Goal: Task Accomplishment & Management: Complete application form

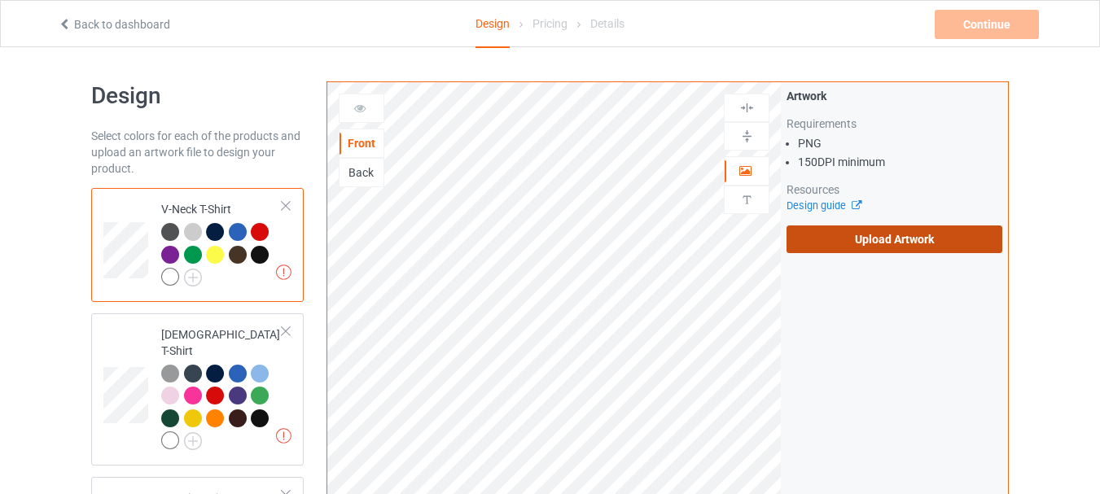
click at [908, 230] on label "Upload Artwork" at bounding box center [894, 239] width 216 height 28
click at [0, 0] on input "Upload Artwork" at bounding box center [0, 0] width 0 height 0
click at [803, 238] on label "Upload Artwork" at bounding box center [894, 239] width 216 height 28
click at [0, 0] on input "Upload Artwork" at bounding box center [0, 0] width 0 height 0
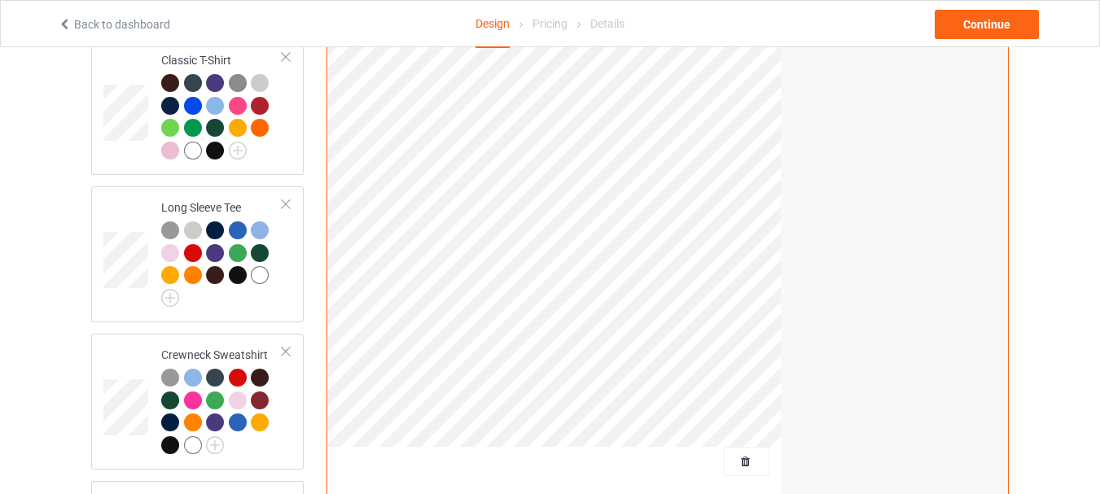
scroll to position [1058, 0]
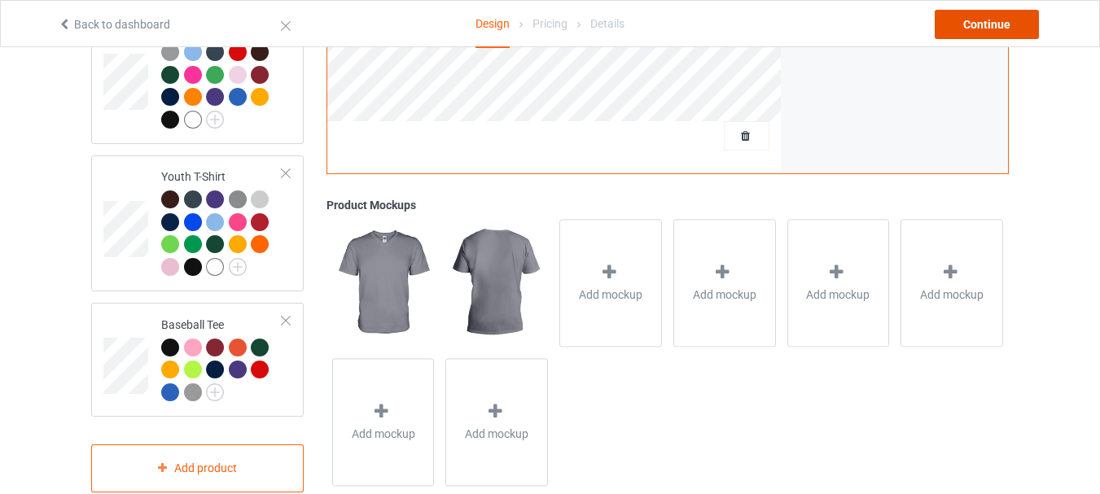
click at [964, 31] on div "Continue" at bounding box center [986, 24] width 104 height 29
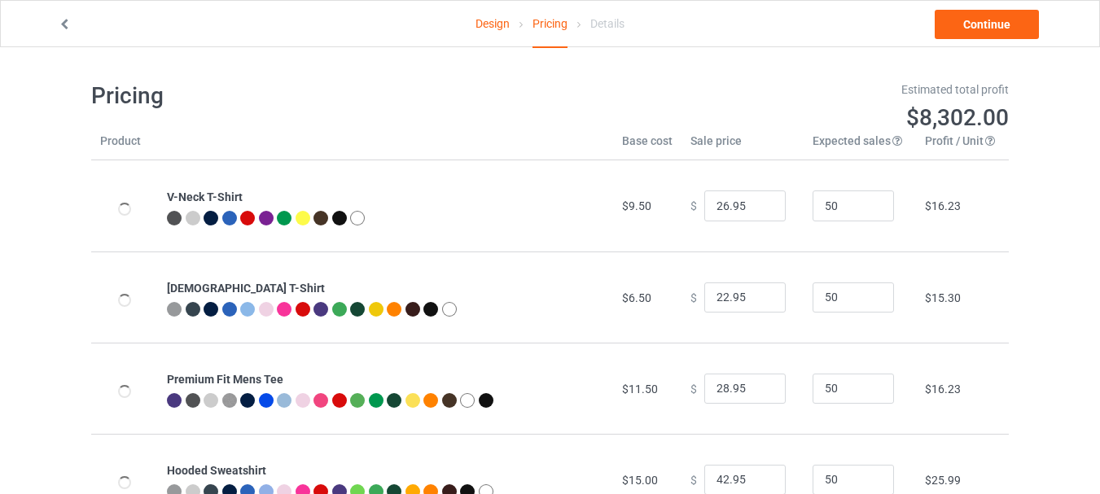
click at [475, 28] on link "Design" at bounding box center [492, 24] width 34 height 46
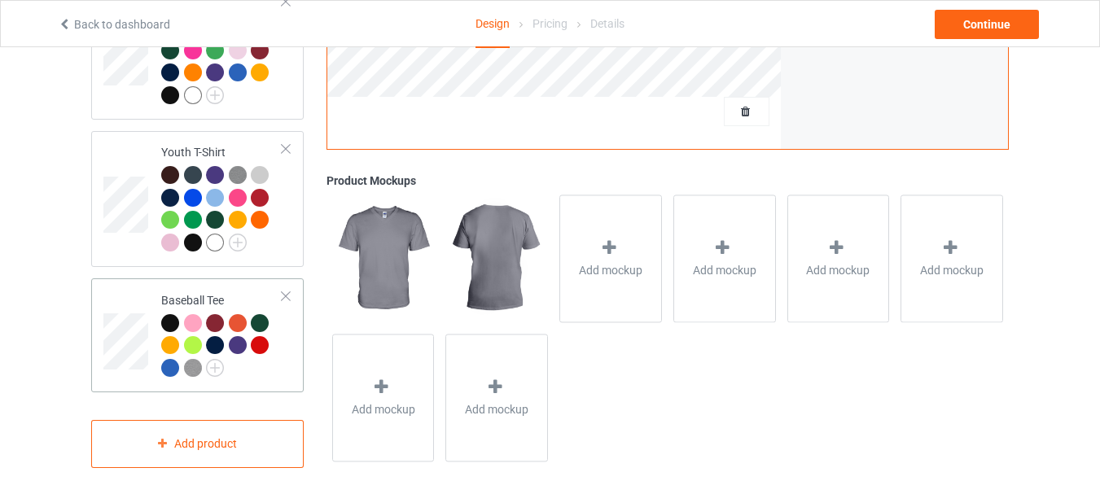
click at [288, 291] on div at bounding box center [285, 296] width 11 height 11
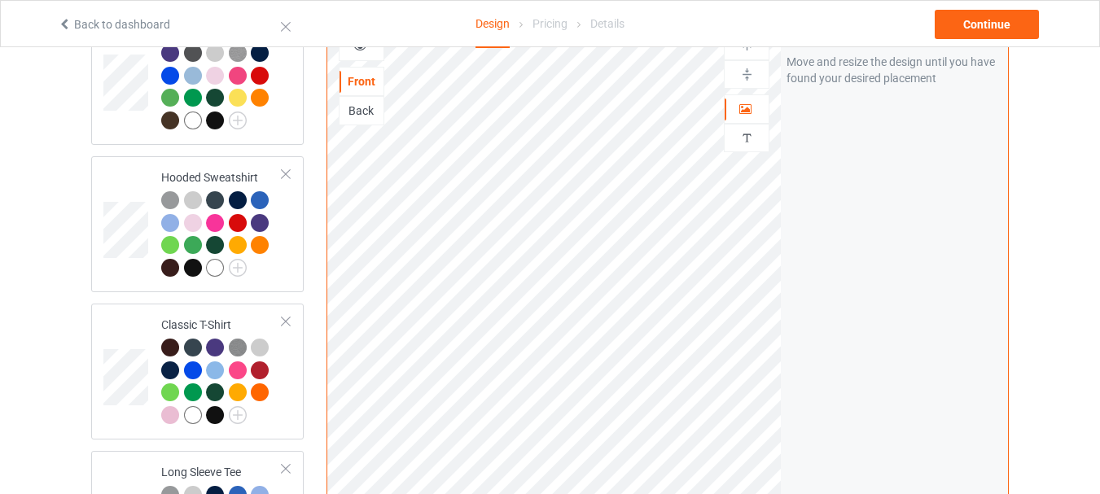
scroll to position [61, 0]
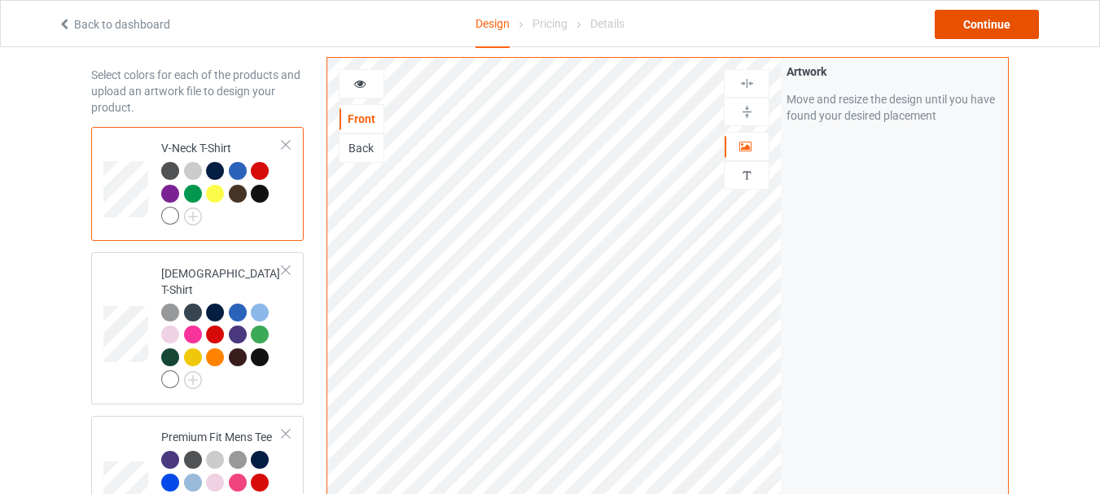
click at [1017, 15] on div "Continue" at bounding box center [986, 24] width 104 height 29
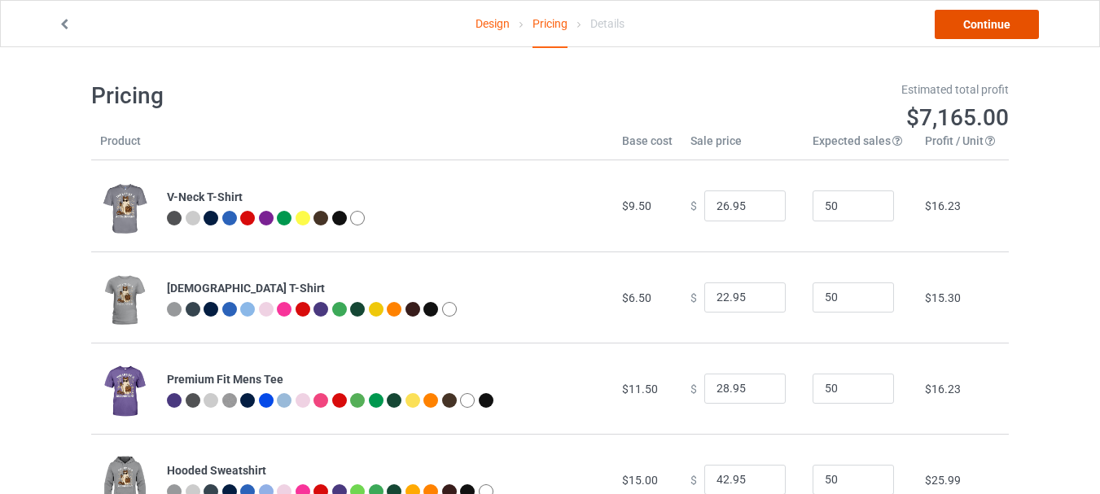
click at [1017, 15] on link "Continue" at bounding box center [986, 24] width 104 height 29
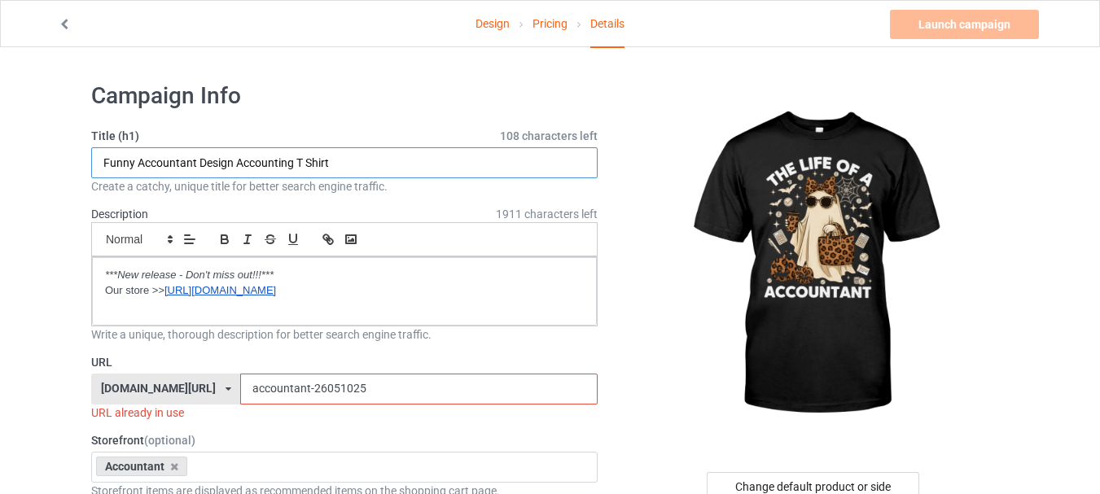
click at [156, 166] on input "Funny Accountant Design Accounting T Shirt" at bounding box center [344, 162] width 506 height 31
paste input "accountant the life of a funny ghost boo [DATE] gif"
type input "accountant the life of a funny ghost boo [DATE] gift"
click at [278, 395] on input "accountant-26051025" at bounding box center [418, 389] width 356 height 31
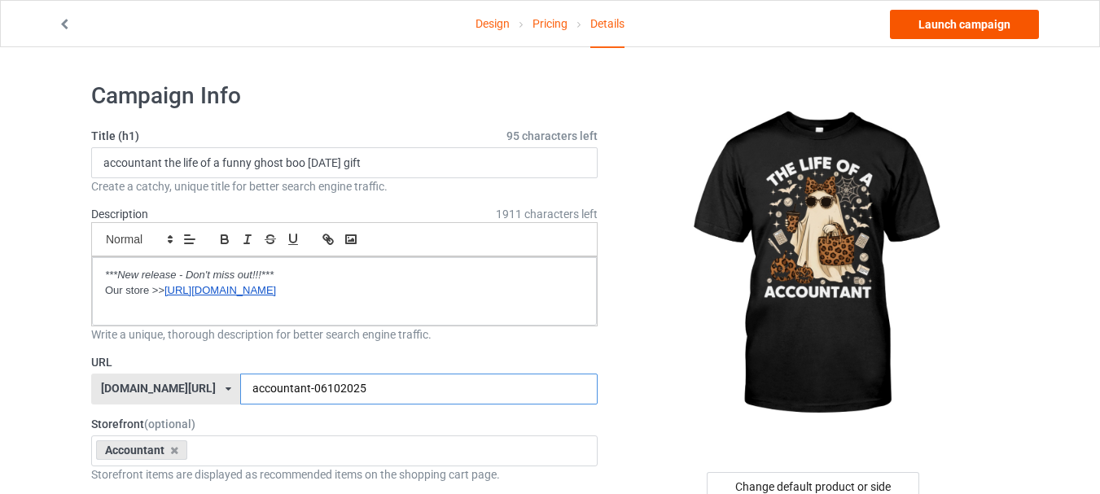
type input "accountant-06102025"
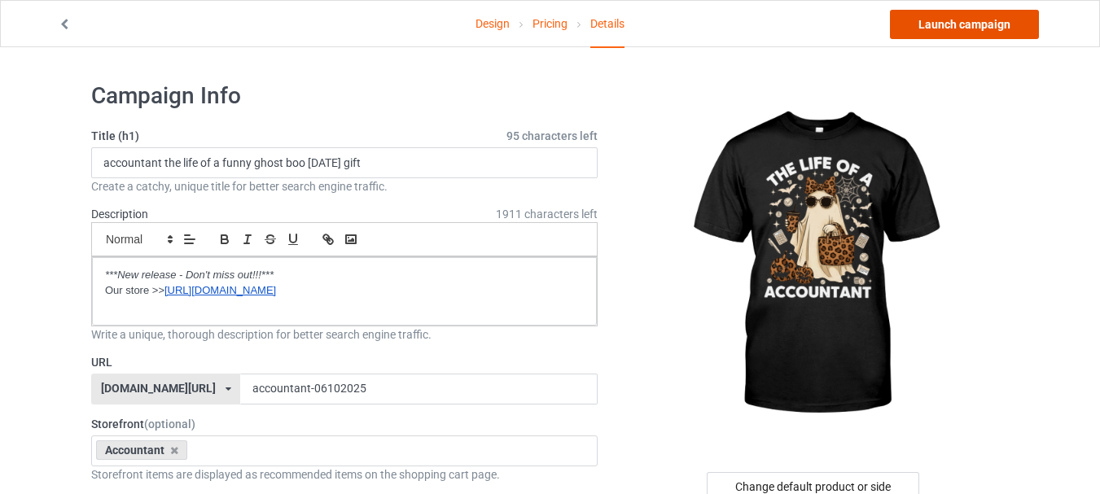
click at [965, 21] on link "Launch campaign" at bounding box center [964, 24] width 149 height 29
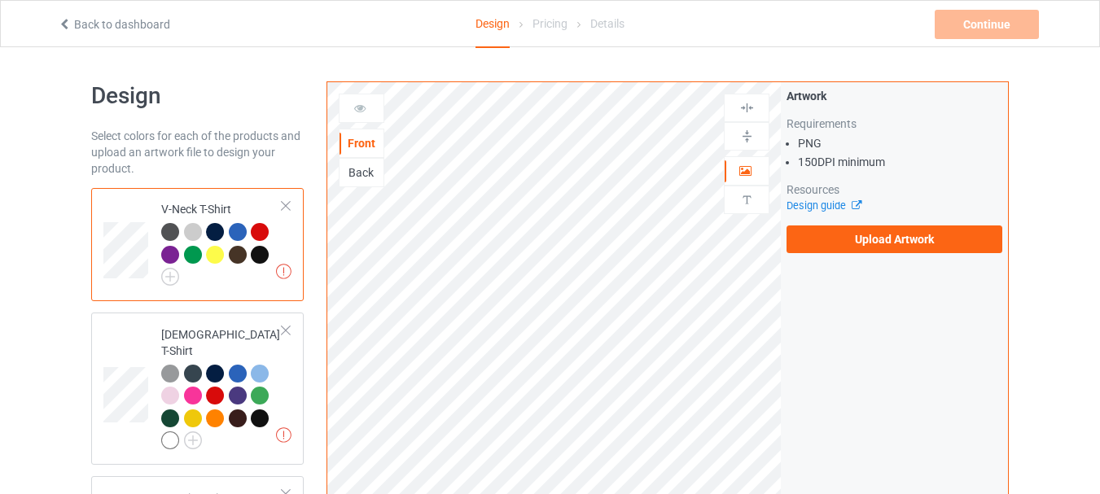
click at [106, 26] on link "Back to dashboard" at bounding box center [114, 24] width 112 height 13
click at [906, 245] on label "Upload Artwork" at bounding box center [894, 239] width 216 height 28
click at [0, 0] on input "Upload Artwork" at bounding box center [0, 0] width 0 height 0
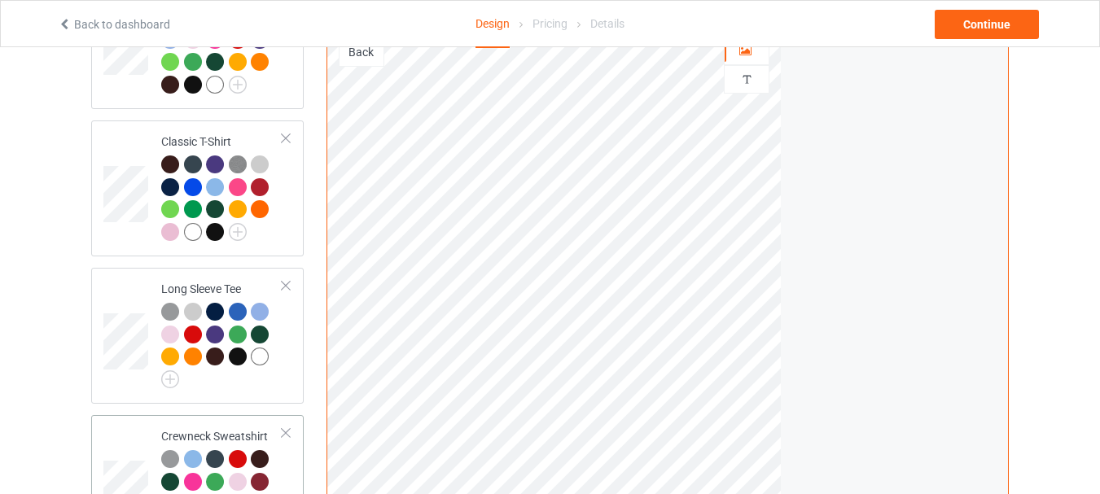
scroll to position [977, 0]
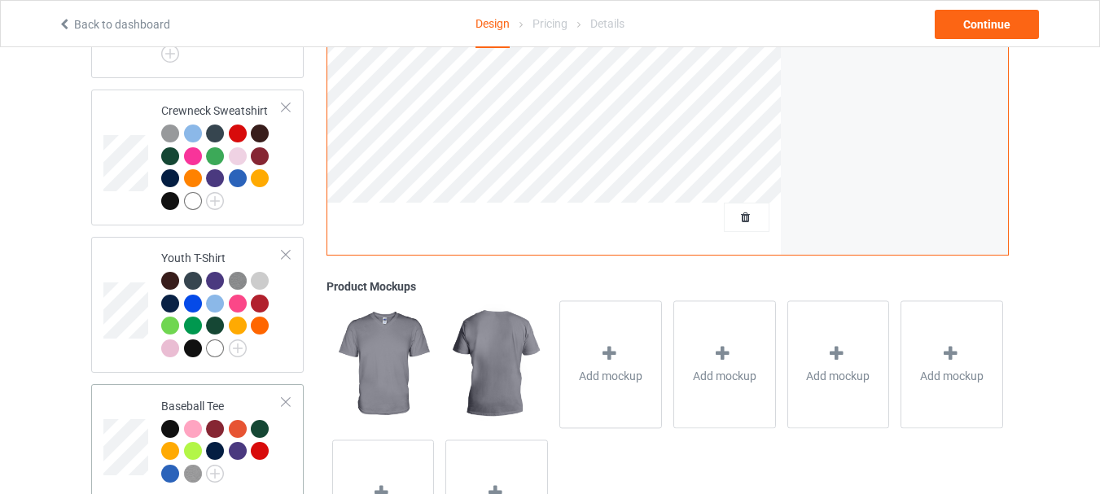
click at [285, 396] on div at bounding box center [285, 401] width 11 height 11
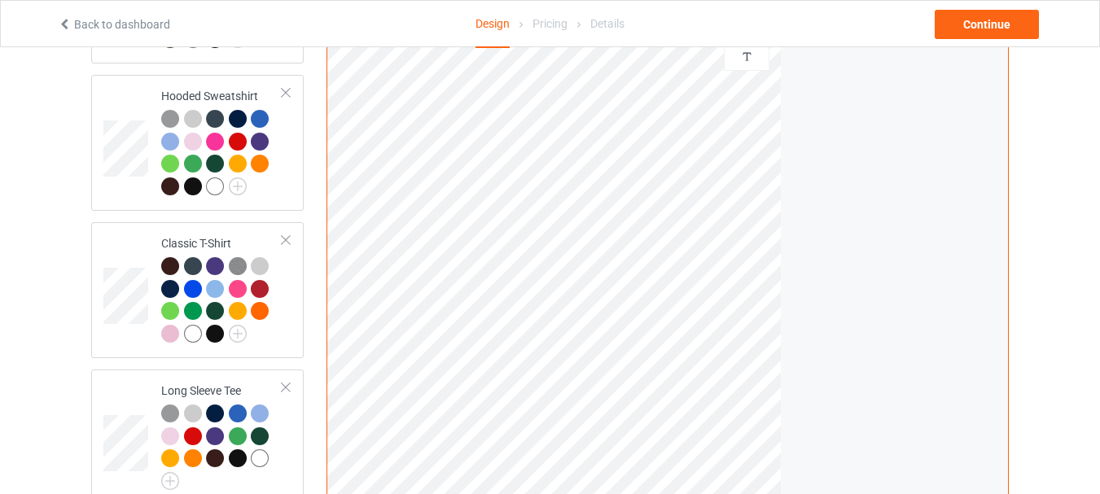
scroll to position [224, 0]
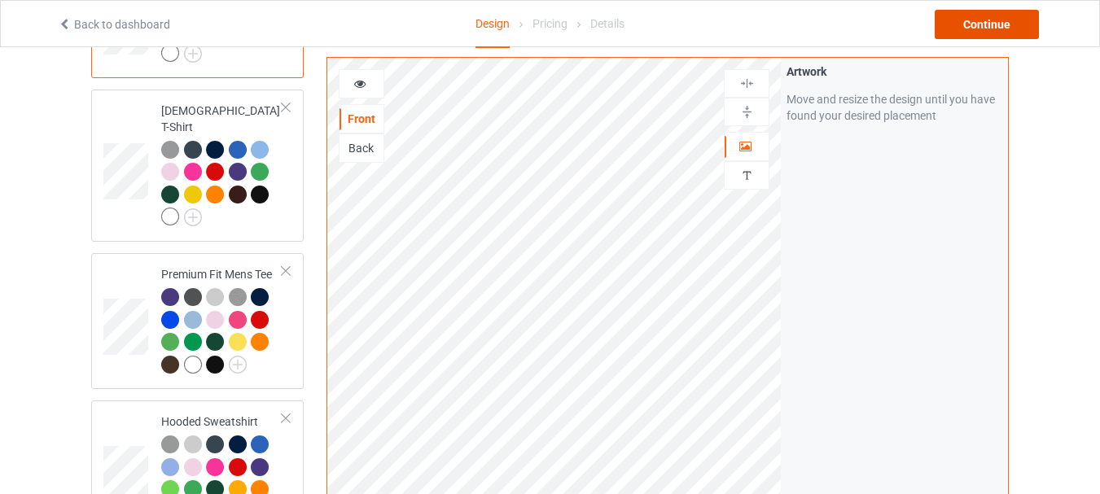
click at [995, 29] on div "Continue" at bounding box center [986, 24] width 104 height 29
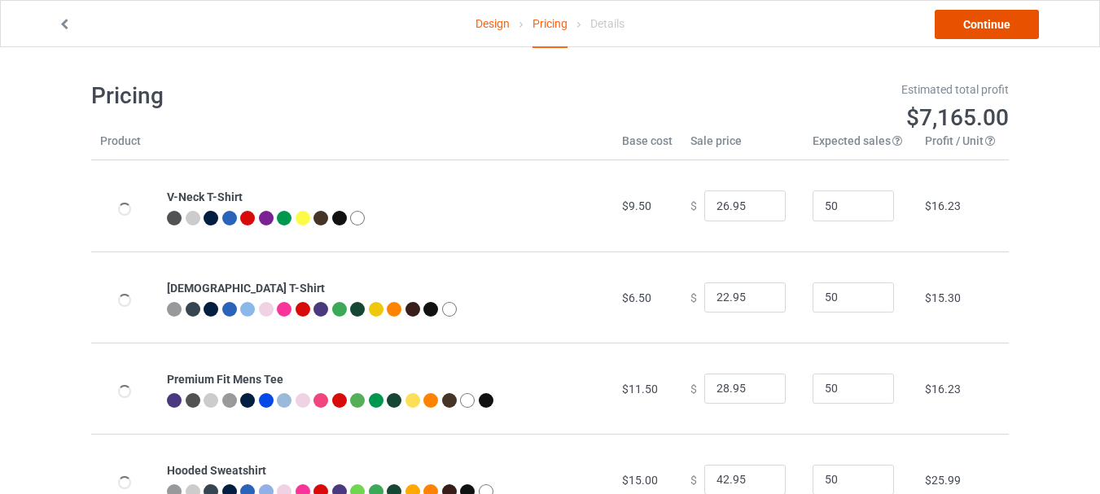
click at [995, 29] on link "Continue" at bounding box center [986, 24] width 104 height 29
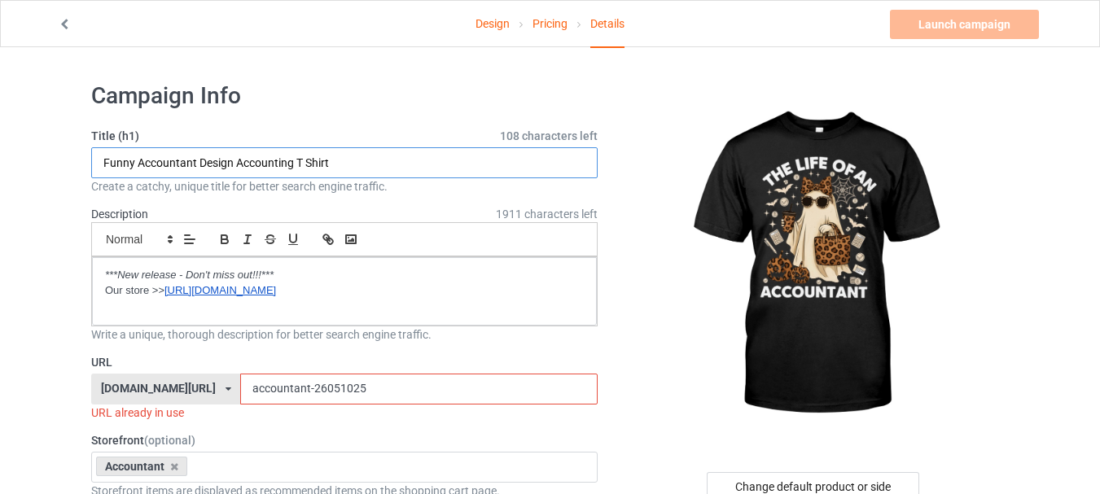
click at [326, 164] on input "Funny Accountant Design Accounting T Shirt" at bounding box center [344, 162] width 506 height 31
paste input "accountant the life of a funny ghost boo [DATE] gif"
type input "accountant the life of a funny ghost boo [DATE] gift"
click at [304, 388] on input "accountant-26051025" at bounding box center [418, 389] width 356 height 31
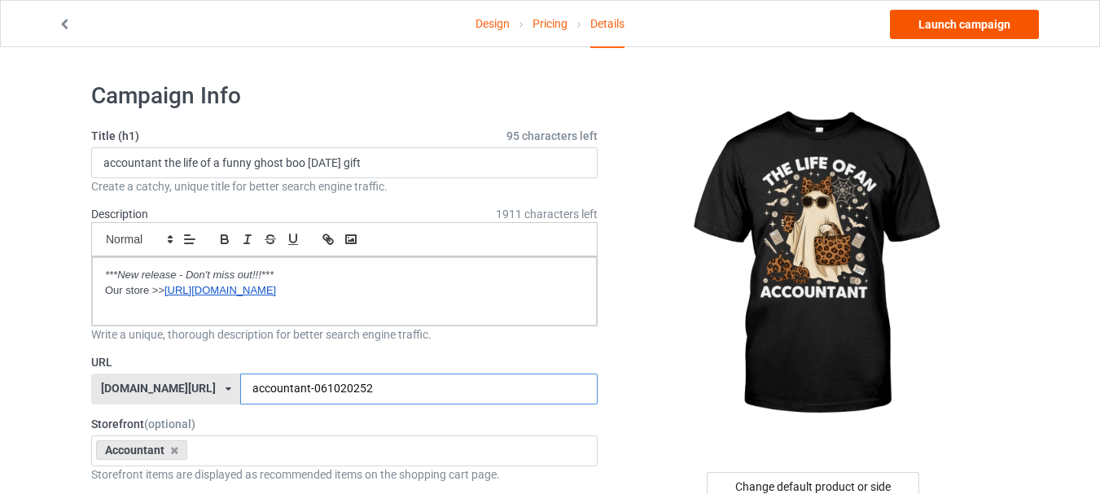
type input "accountant-061020252"
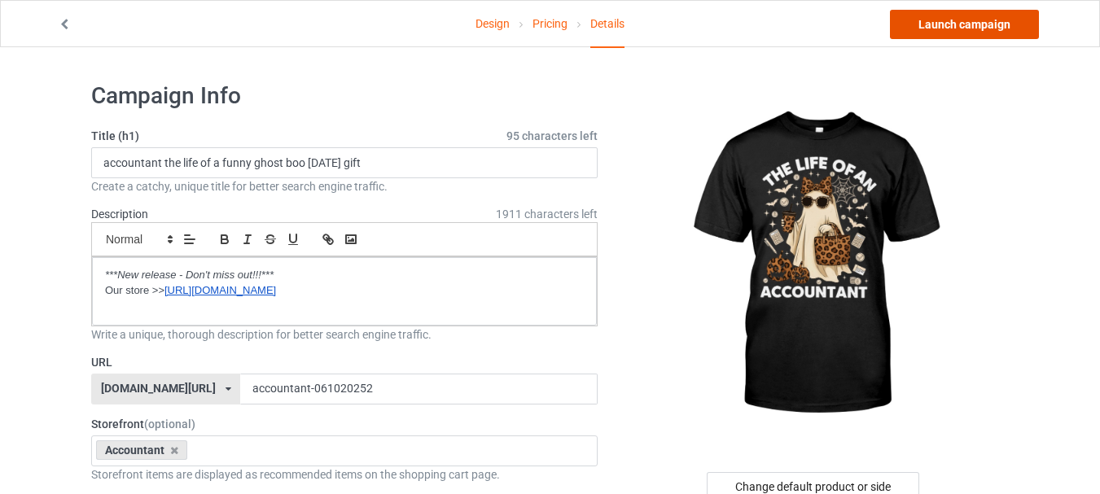
click at [956, 16] on link "Launch campaign" at bounding box center [964, 24] width 149 height 29
